Goal: Use online tool/utility: Utilize a website feature to perform a specific function

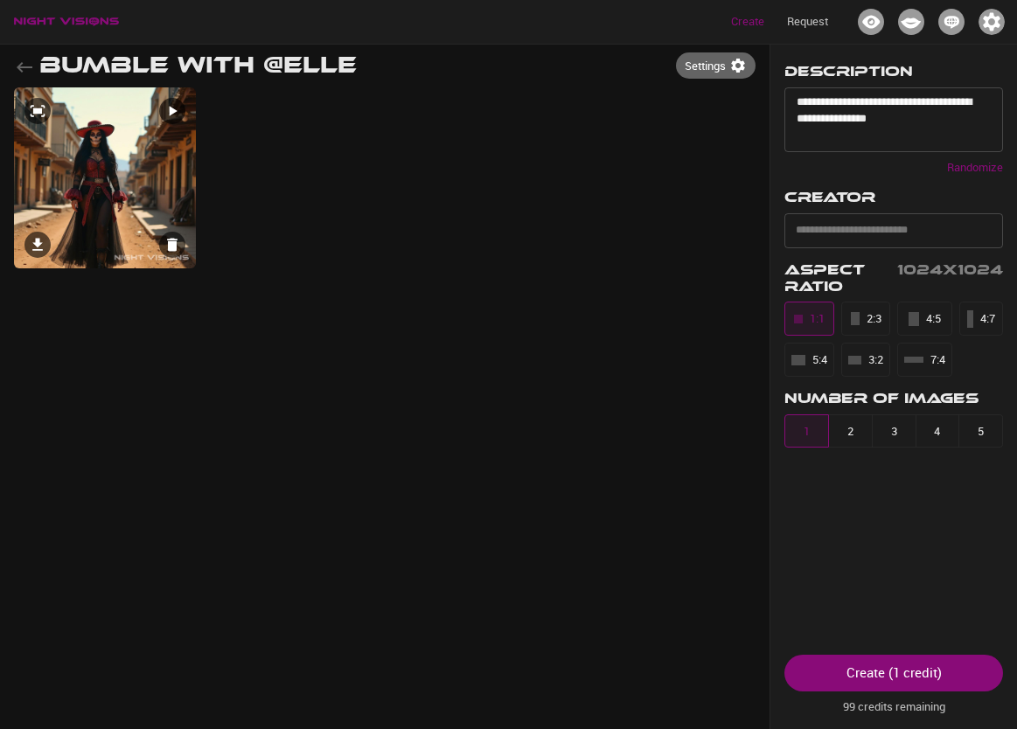
click at [170, 115] on icon at bounding box center [171, 110] width 17 height 17
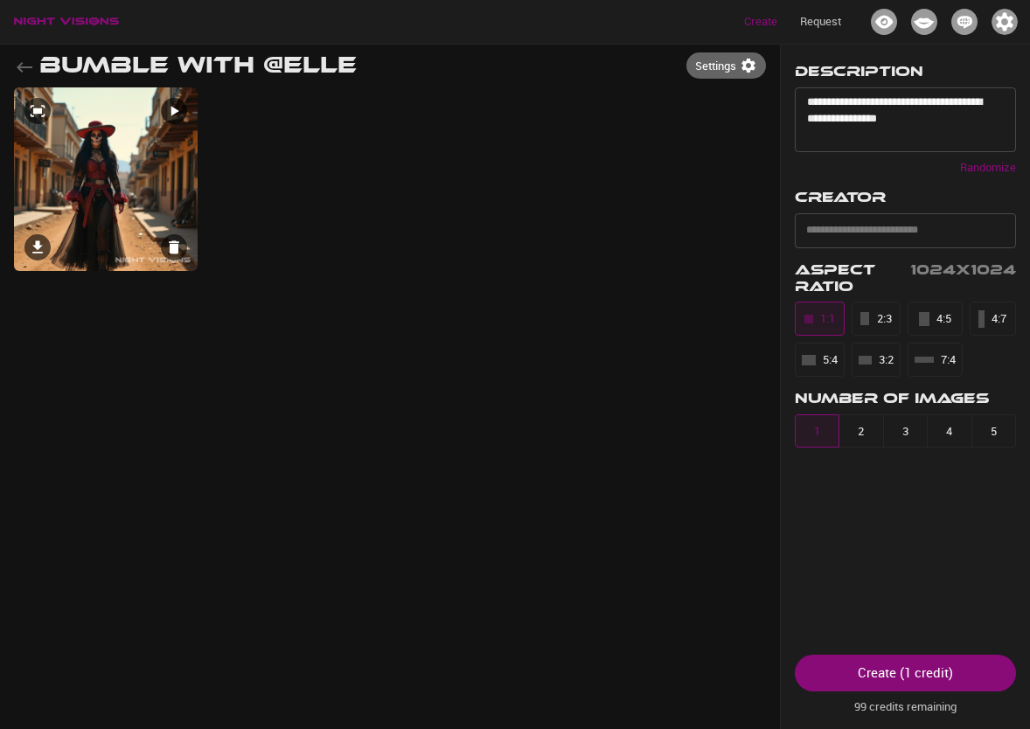
select select "**"
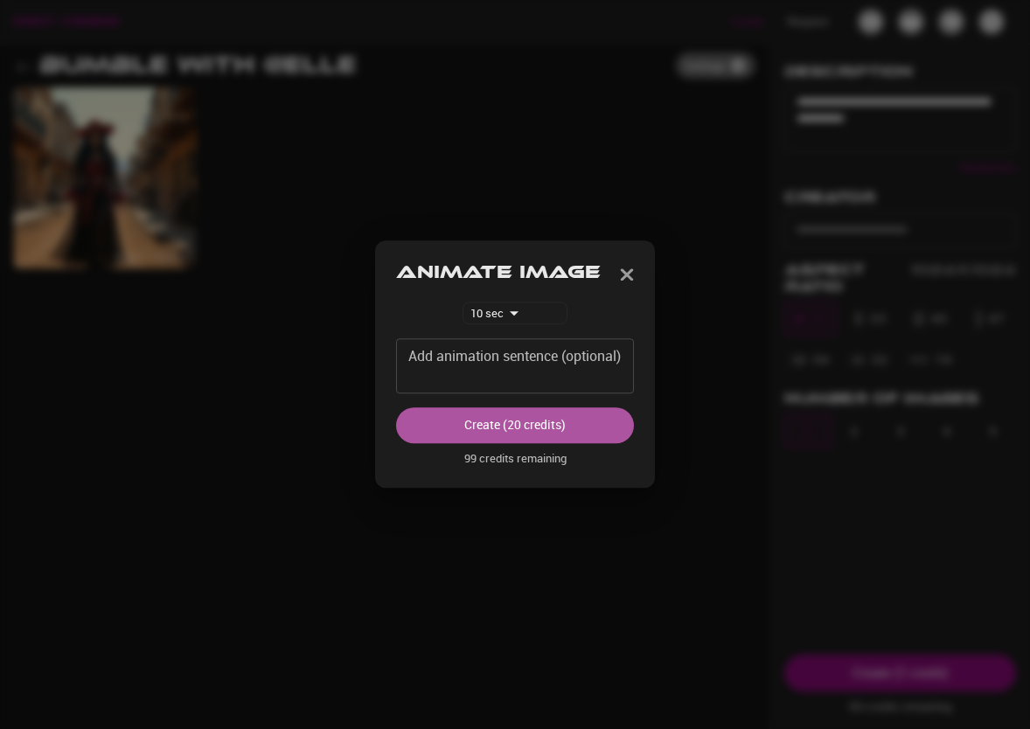
click at [477, 430] on button "Create (20 credits)" at bounding box center [515, 426] width 238 height 36
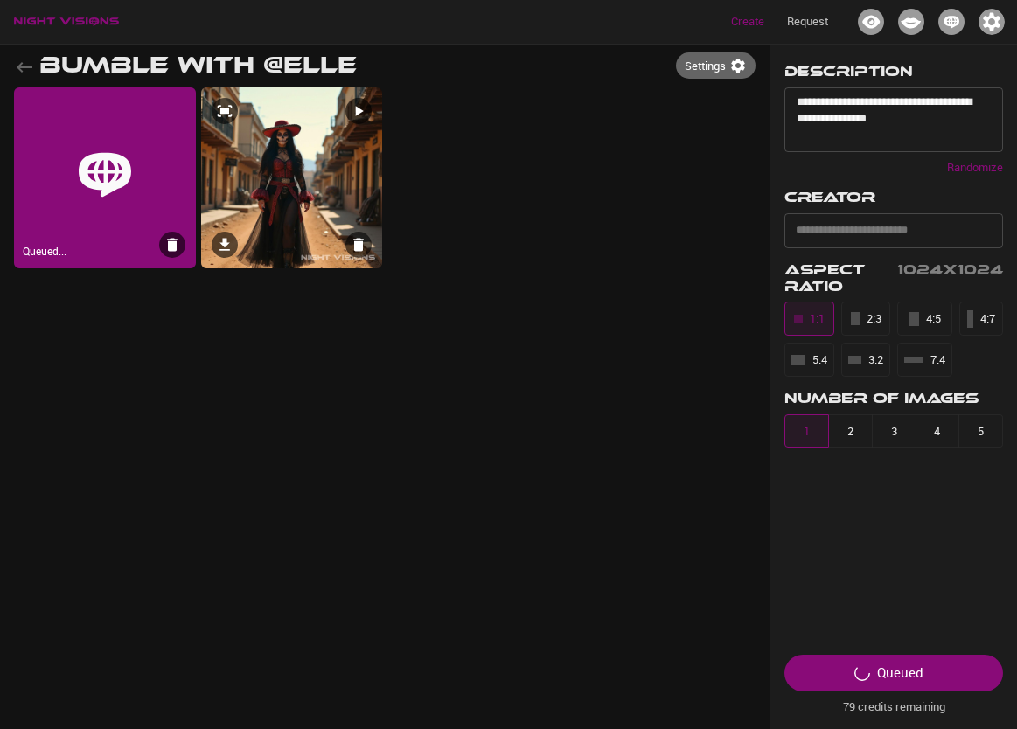
click at [279, 177] on img at bounding box center [292, 178] width 182 height 182
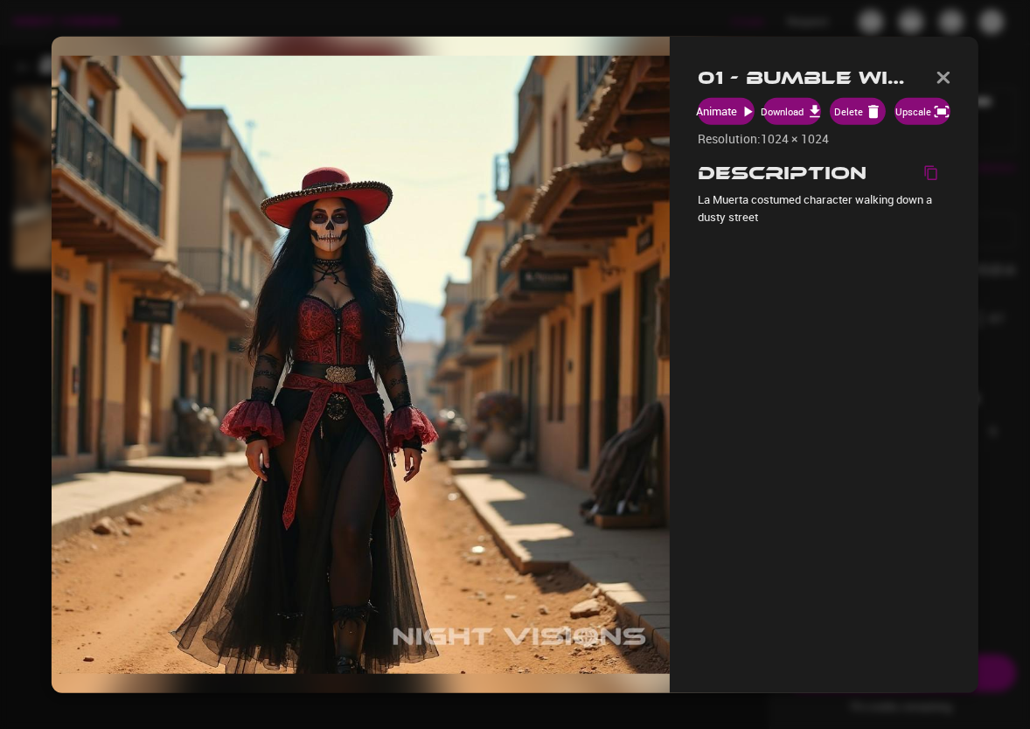
click at [939, 78] on img "button" at bounding box center [943, 78] width 14 height 12
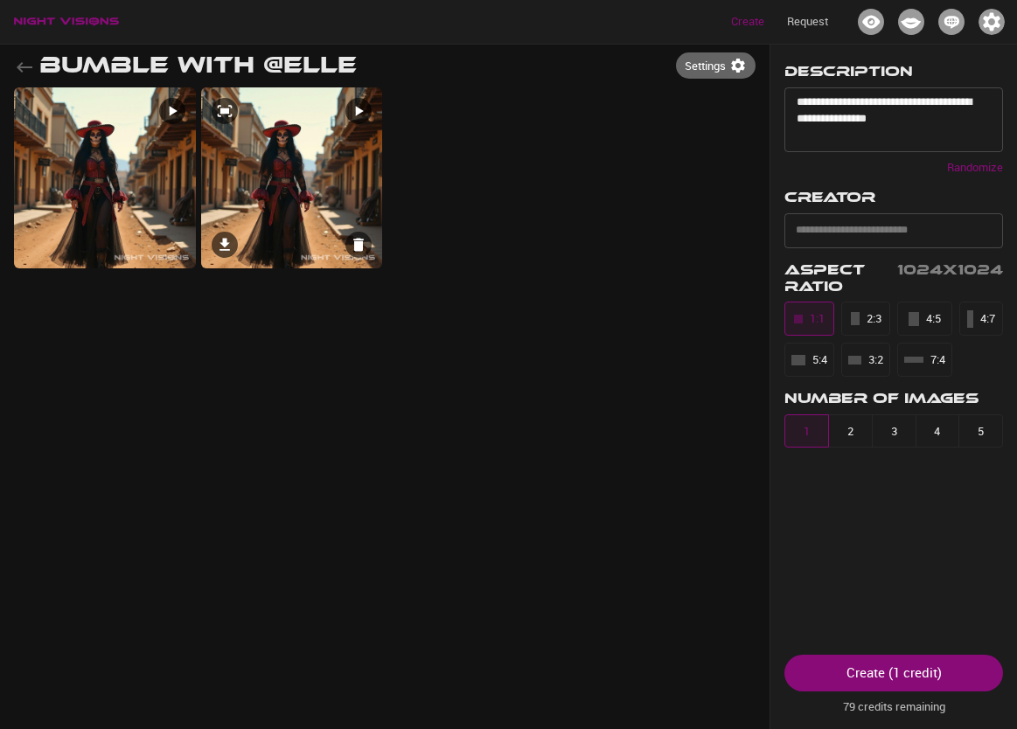
click at [357, 114] on icon at bounding box center [360, 111] width 8 height 10
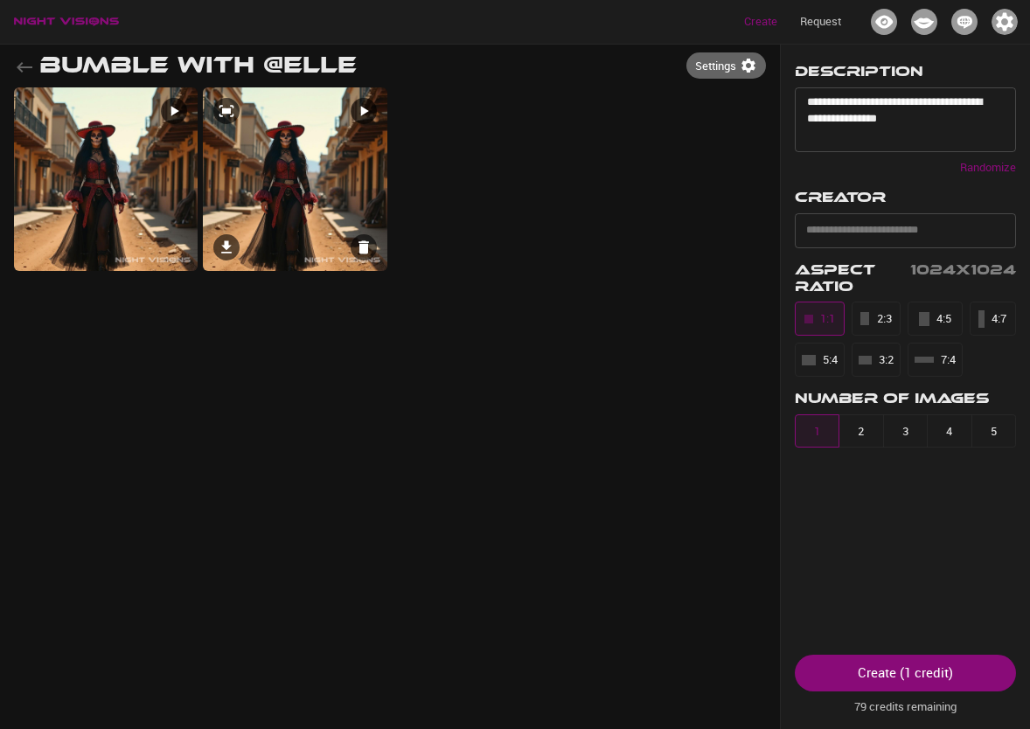
select select "**"
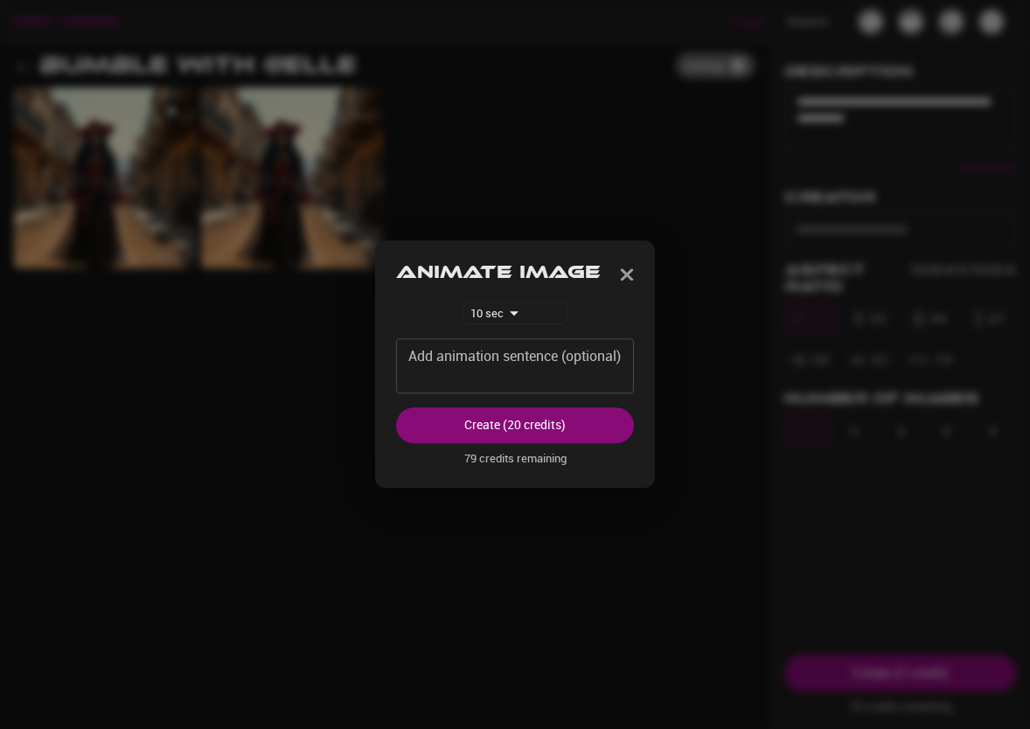
click at [630, 275] on img "button" at bounding box center [627, 274] width 14 height 12
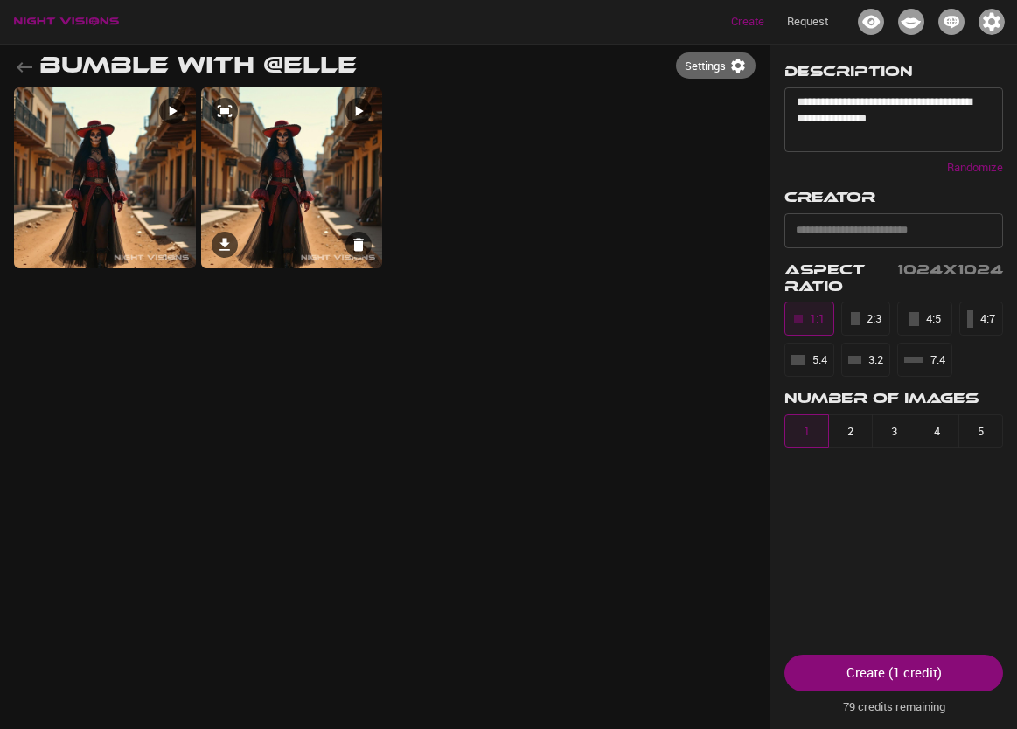
click at [273, 198] on img at bounding box center [292, 178] width 182 height 182
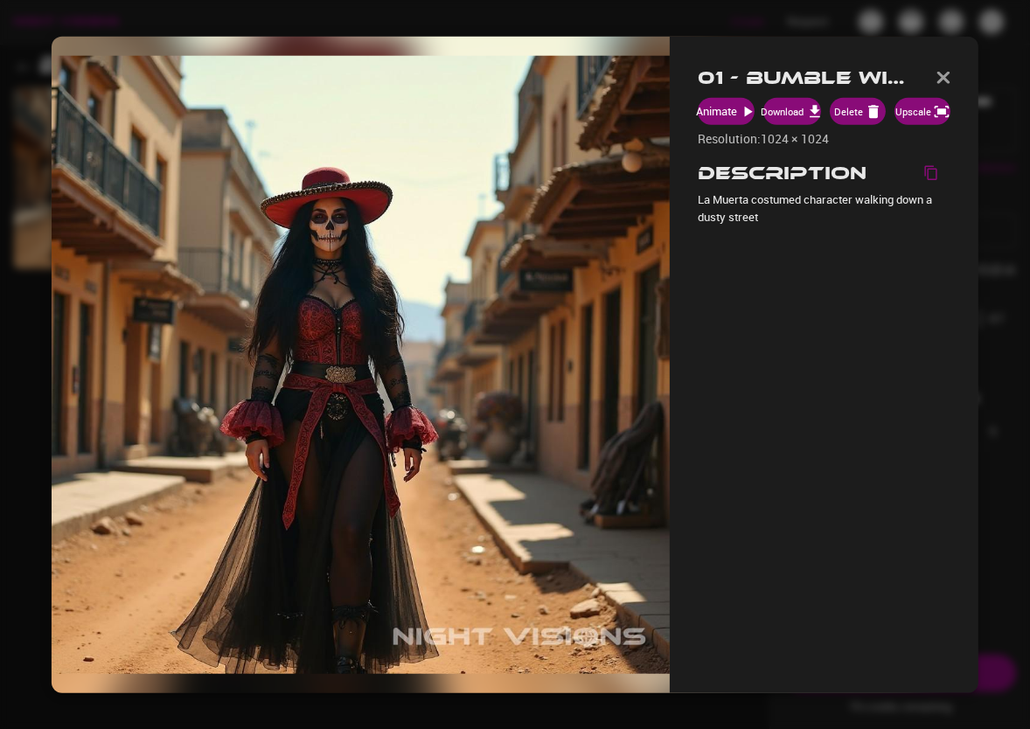
click at [943, 73] on img "button" at bounding box center [943, 78] width 14 height 12
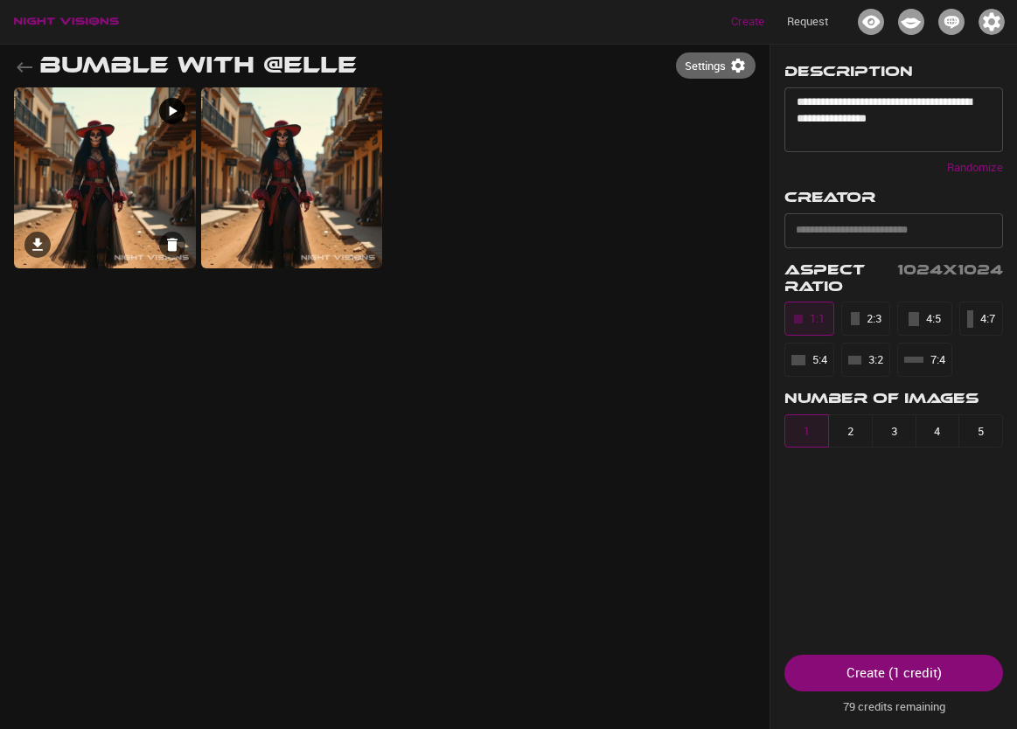
click at [93, 178] on img at bounding box center [105, 178] width 182 height 182
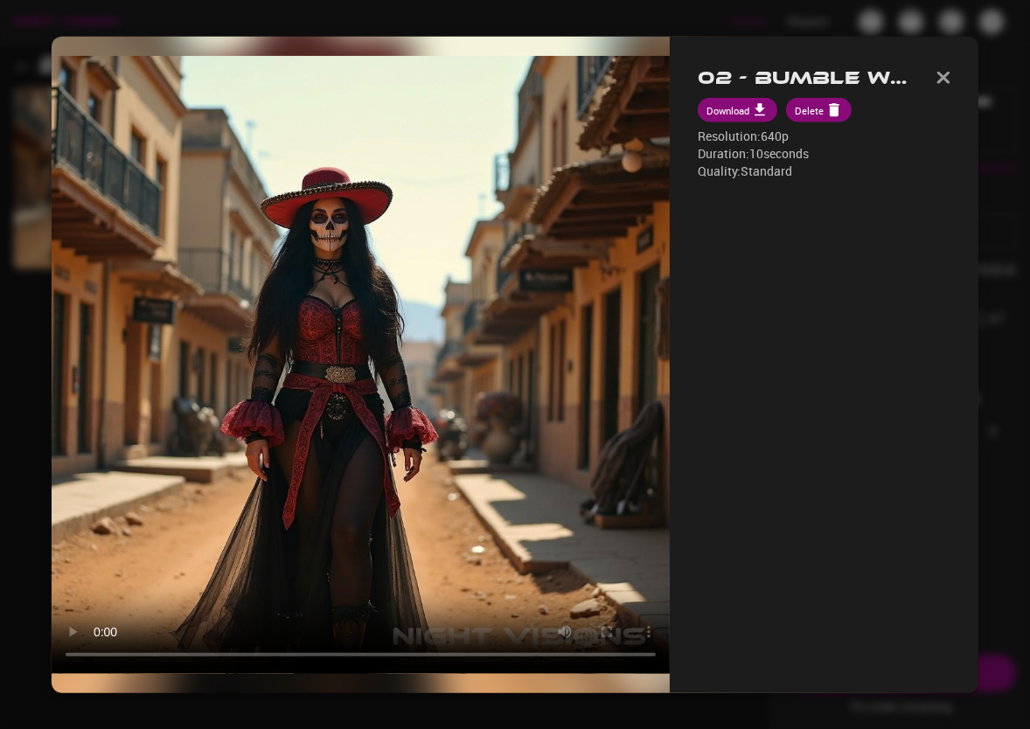
click at [946, 77] on img "button" at bounding box center [943, 78] width 14 height 12
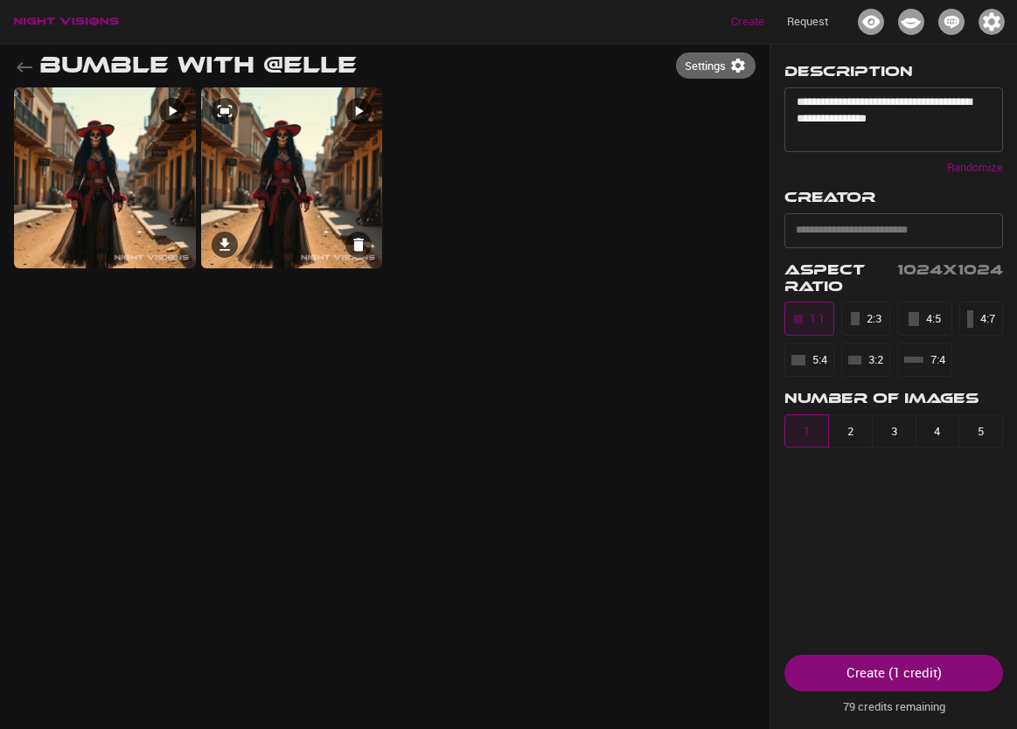
click at [319, 205] on img at bounding box center [292, 178] width 182 height 182
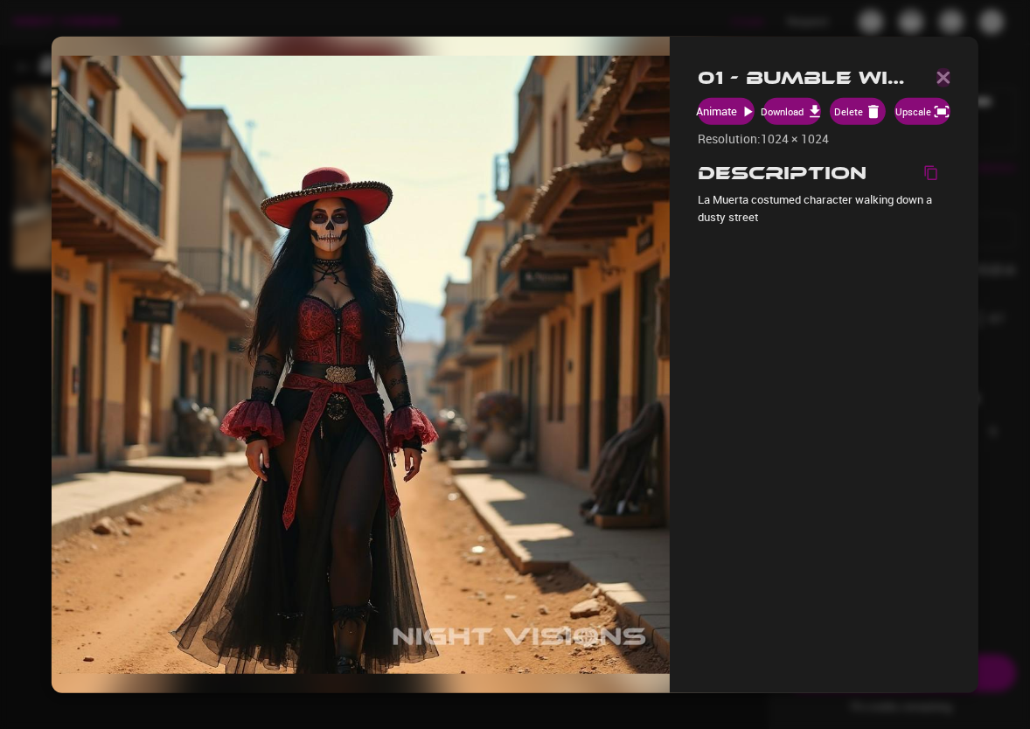
click at [943, 72] on img "button" at bounding box center [943, 78] width 14 height 12
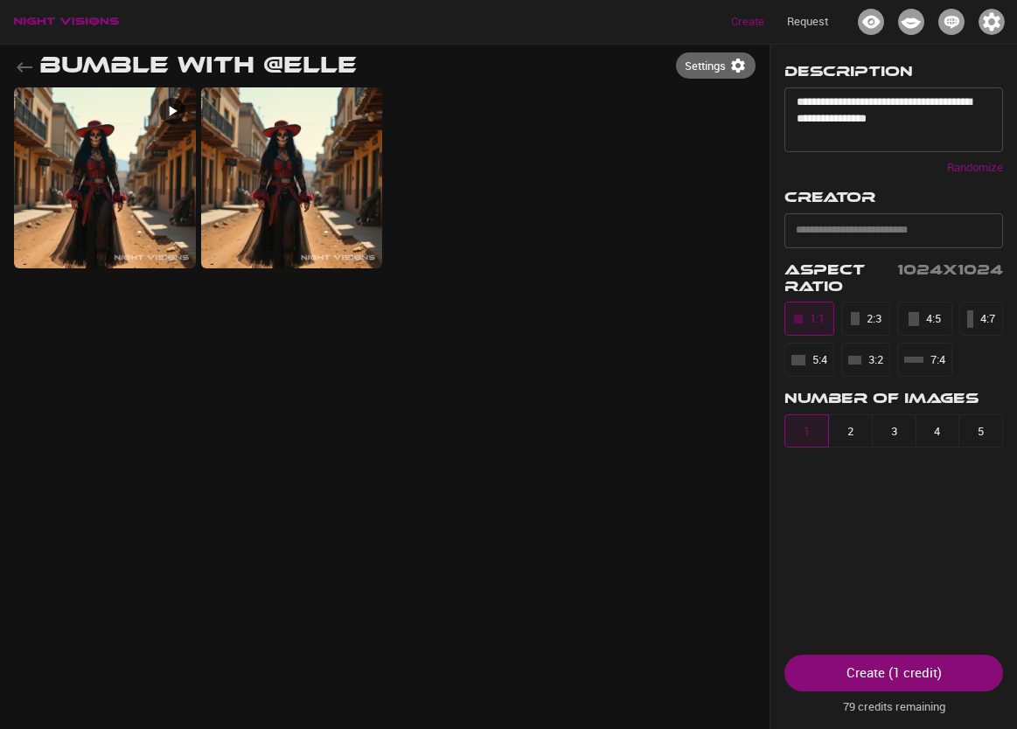
click at [993, 22] on img "button" at bounding box center [991, 22] width 26 height 26
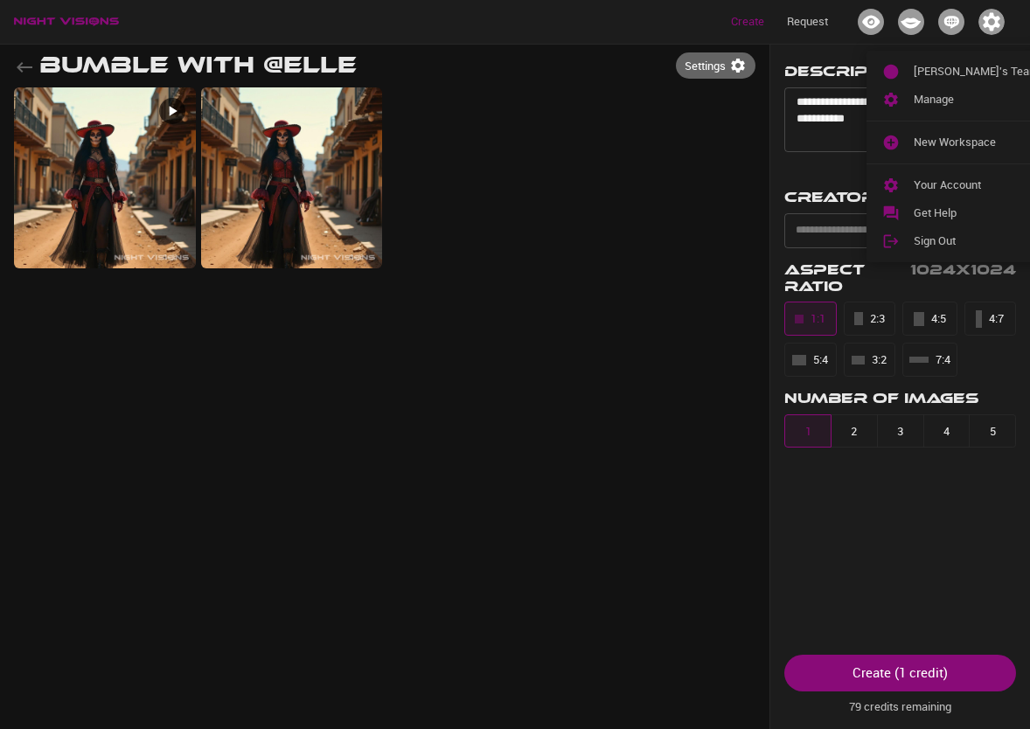
click at [541, 410] on div at bounding box center [515, 364] width 1030 height 729
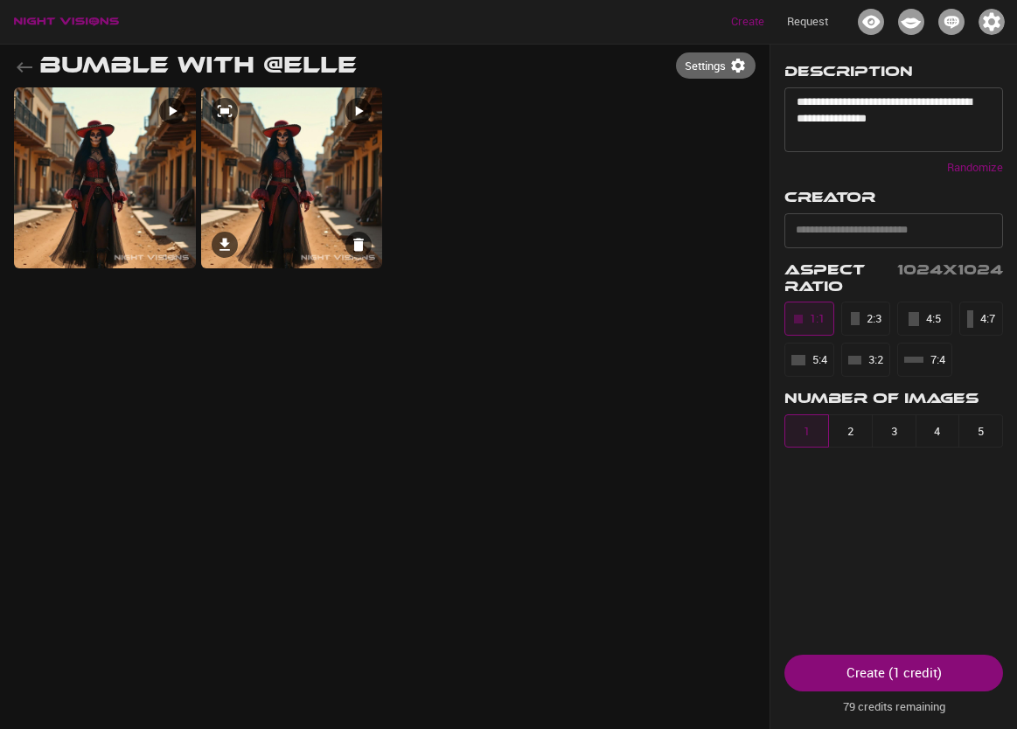
click at [242, 171] on img at bounding box center [292, 178] width 182 height 182
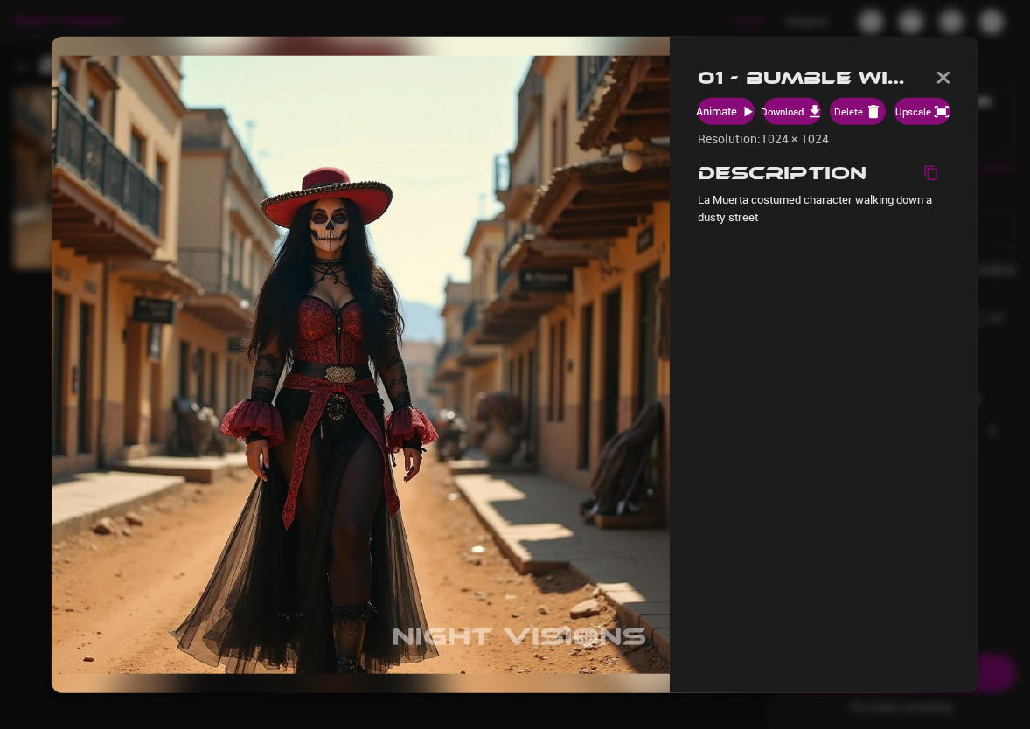
click at [946, 73] on img "button" at bounding box center [943, 78] width 14 height 12
